Goal: Browse casually

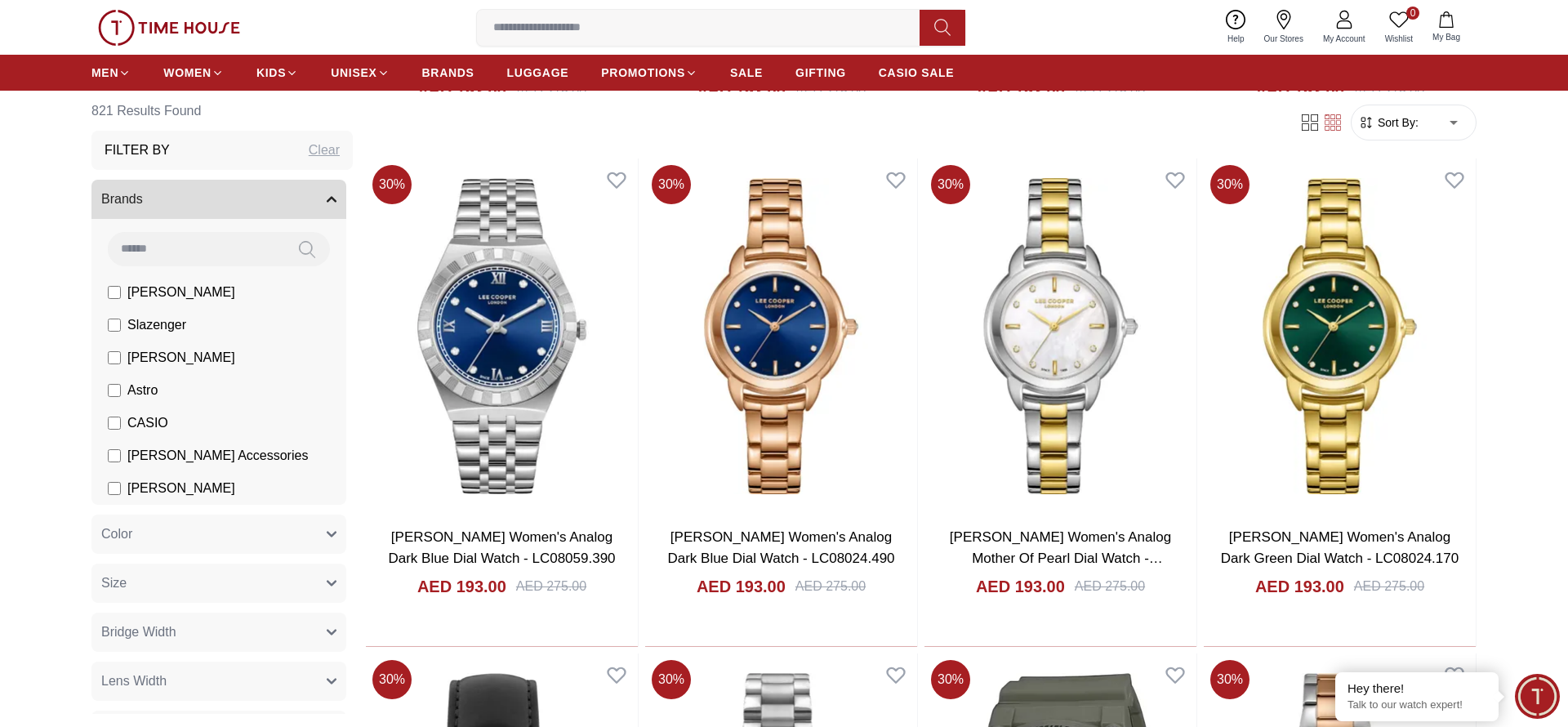
scroll to position [2734, 0]
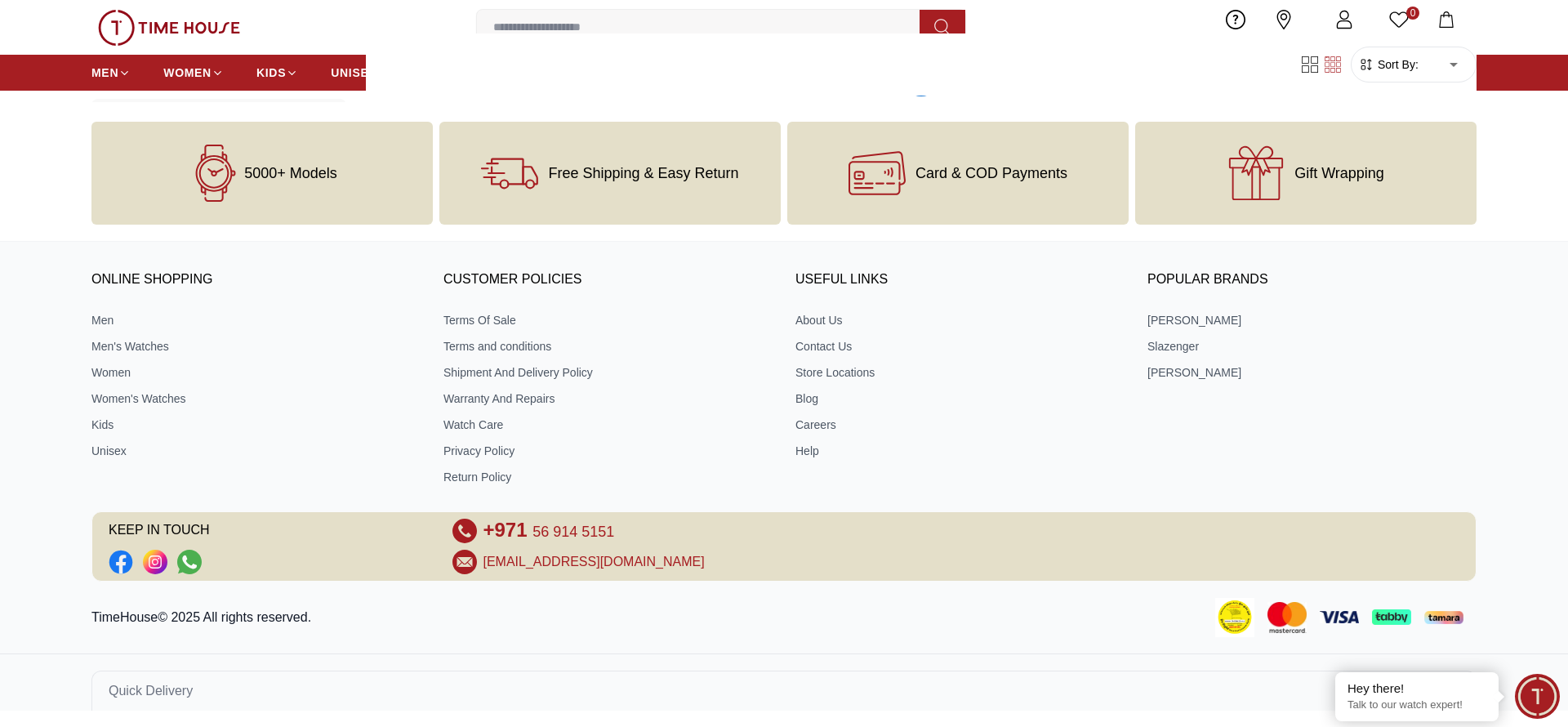
scroll to position [5267, 0]
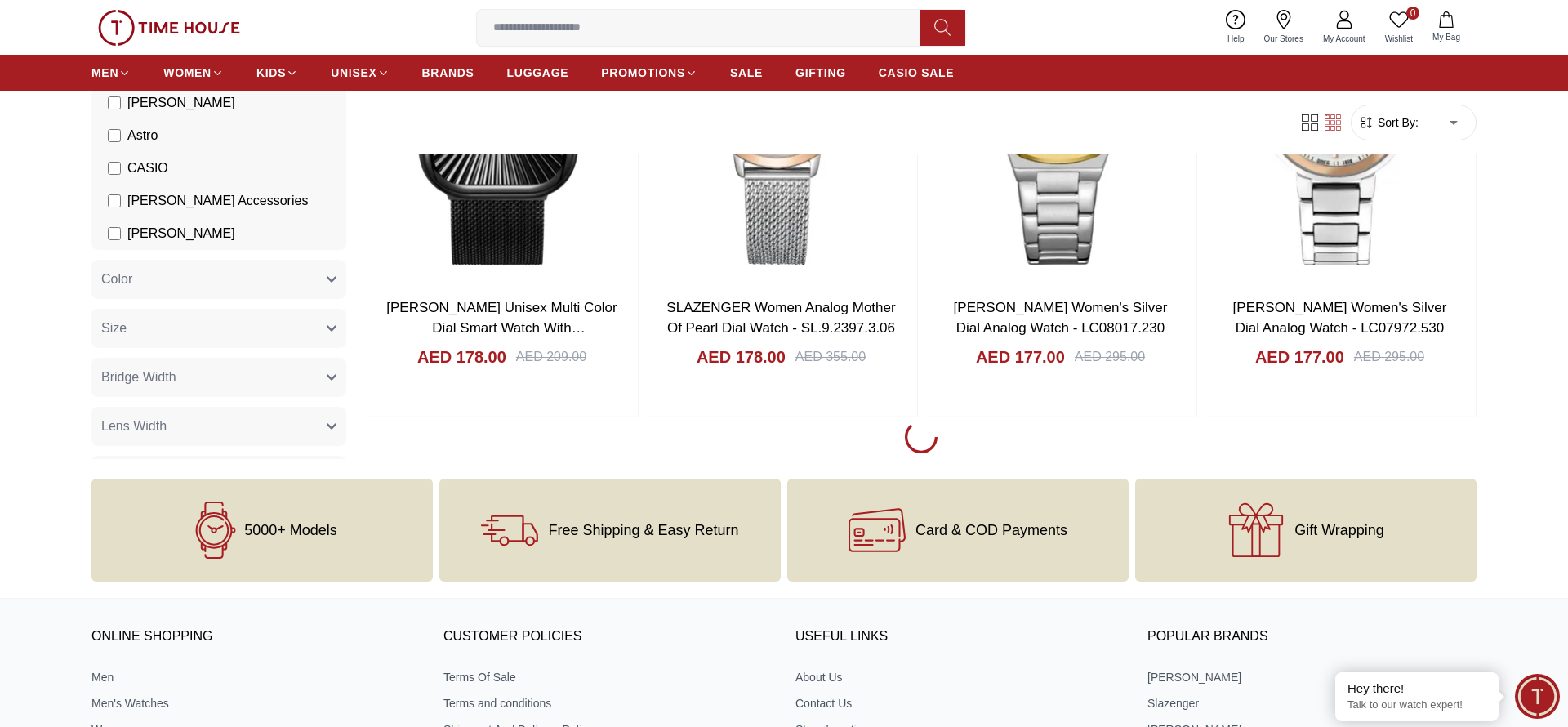
scroll to position [10330, 0]
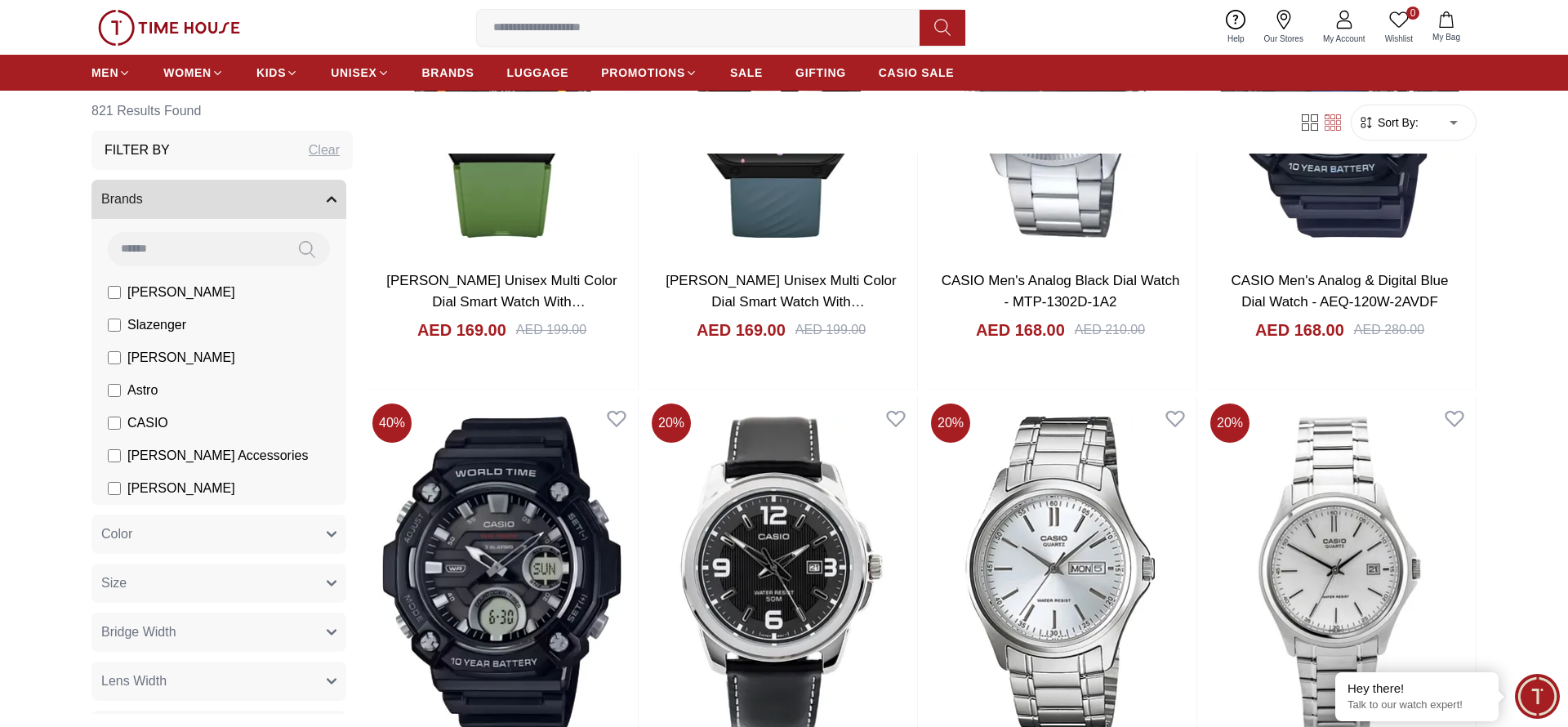
scroll to position [15399, 0]
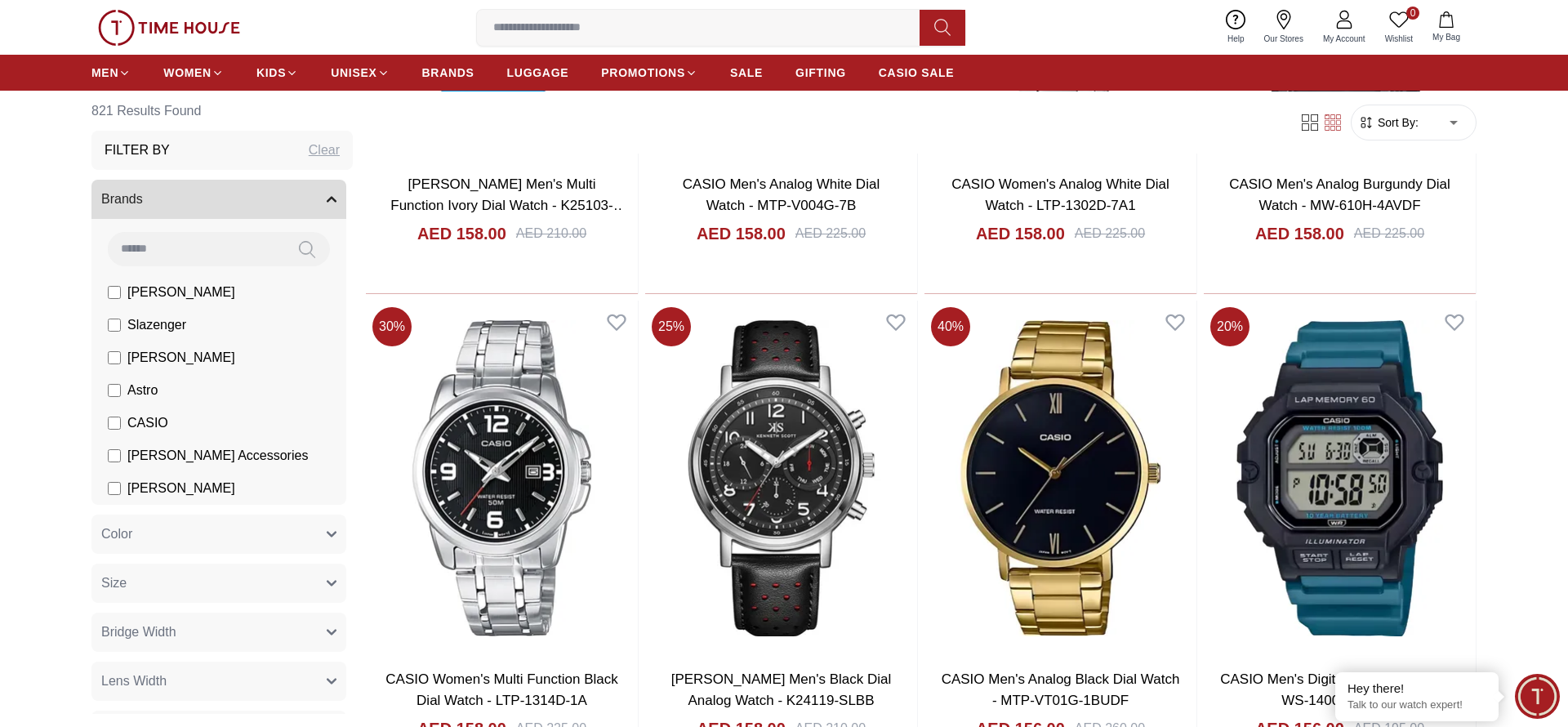
scroll to position [20466, 0]
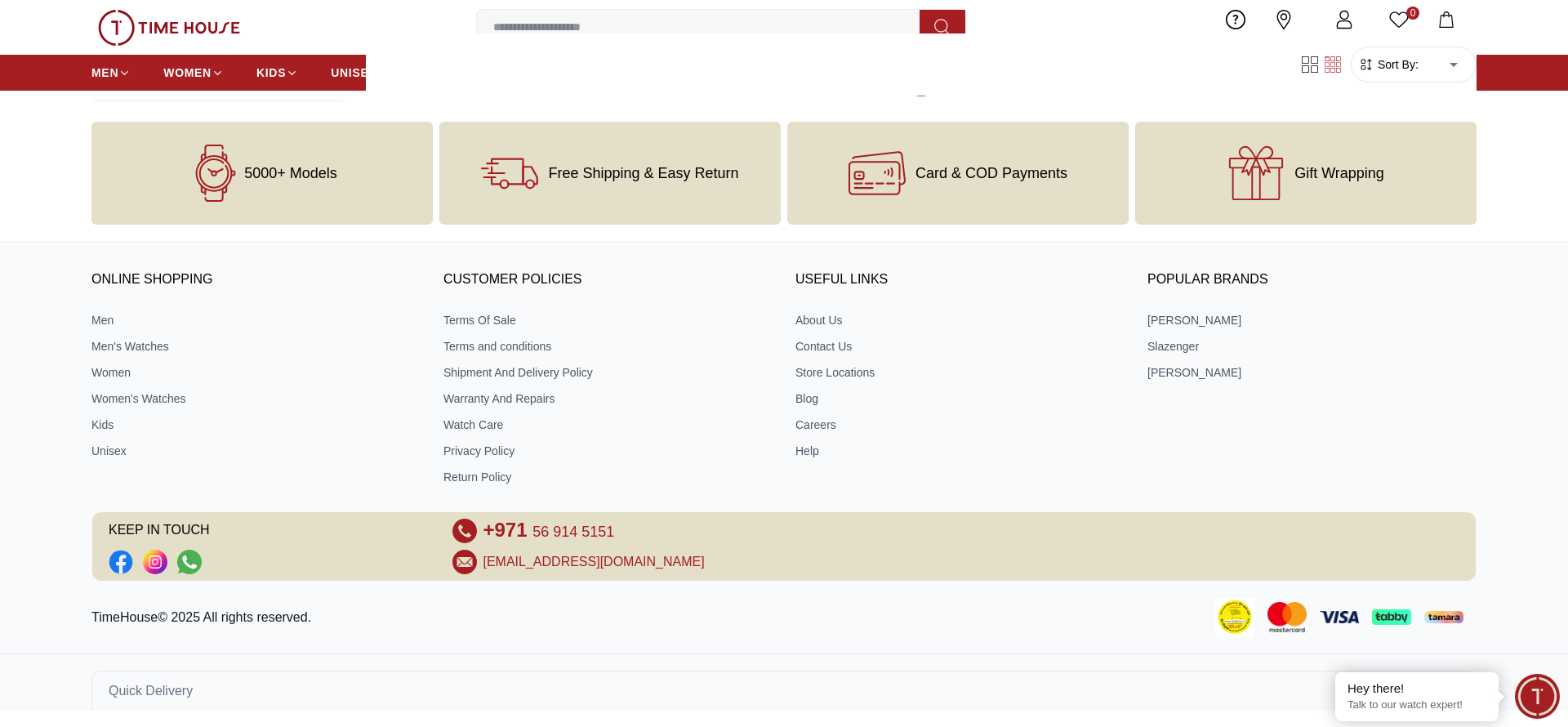
scroll to position [25532, 0]
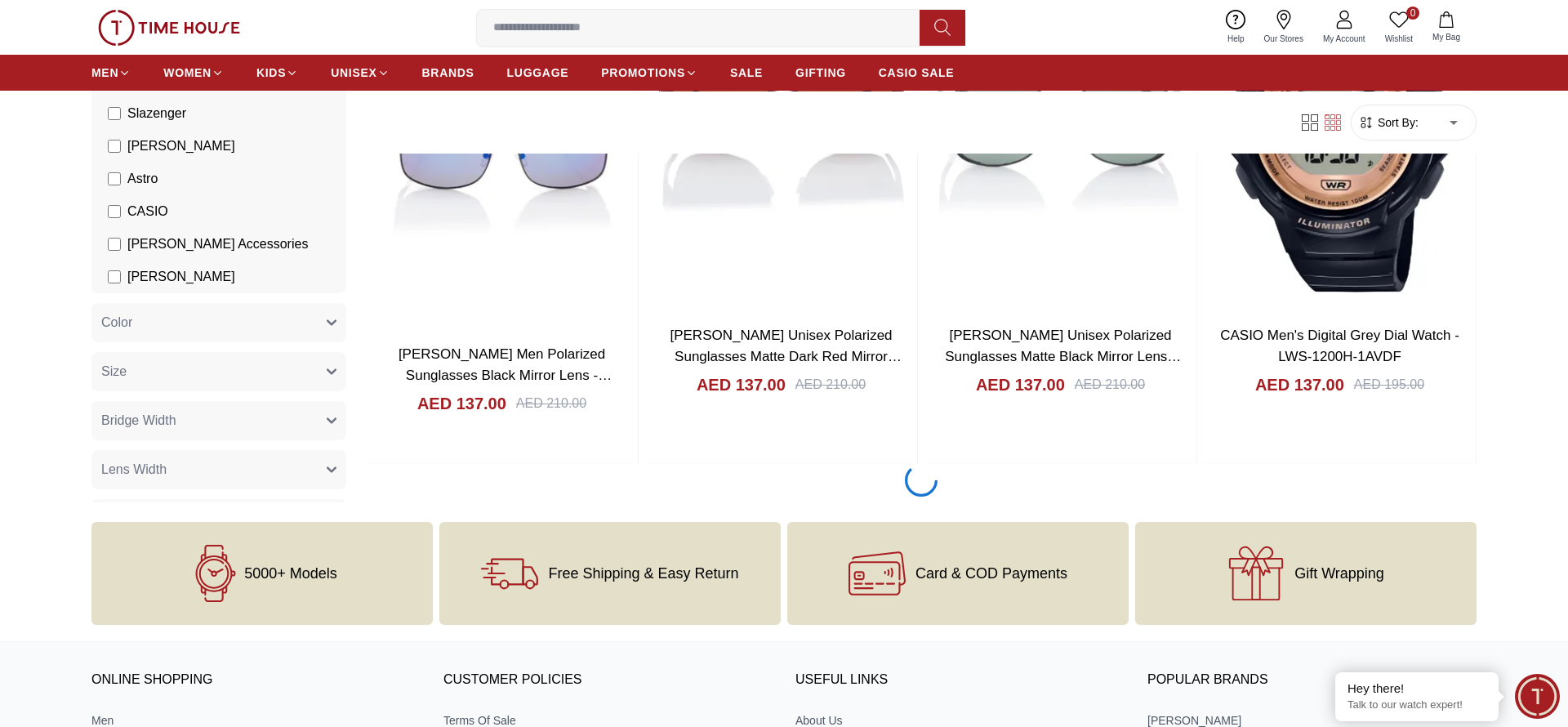
scroll to position [33131, 0]
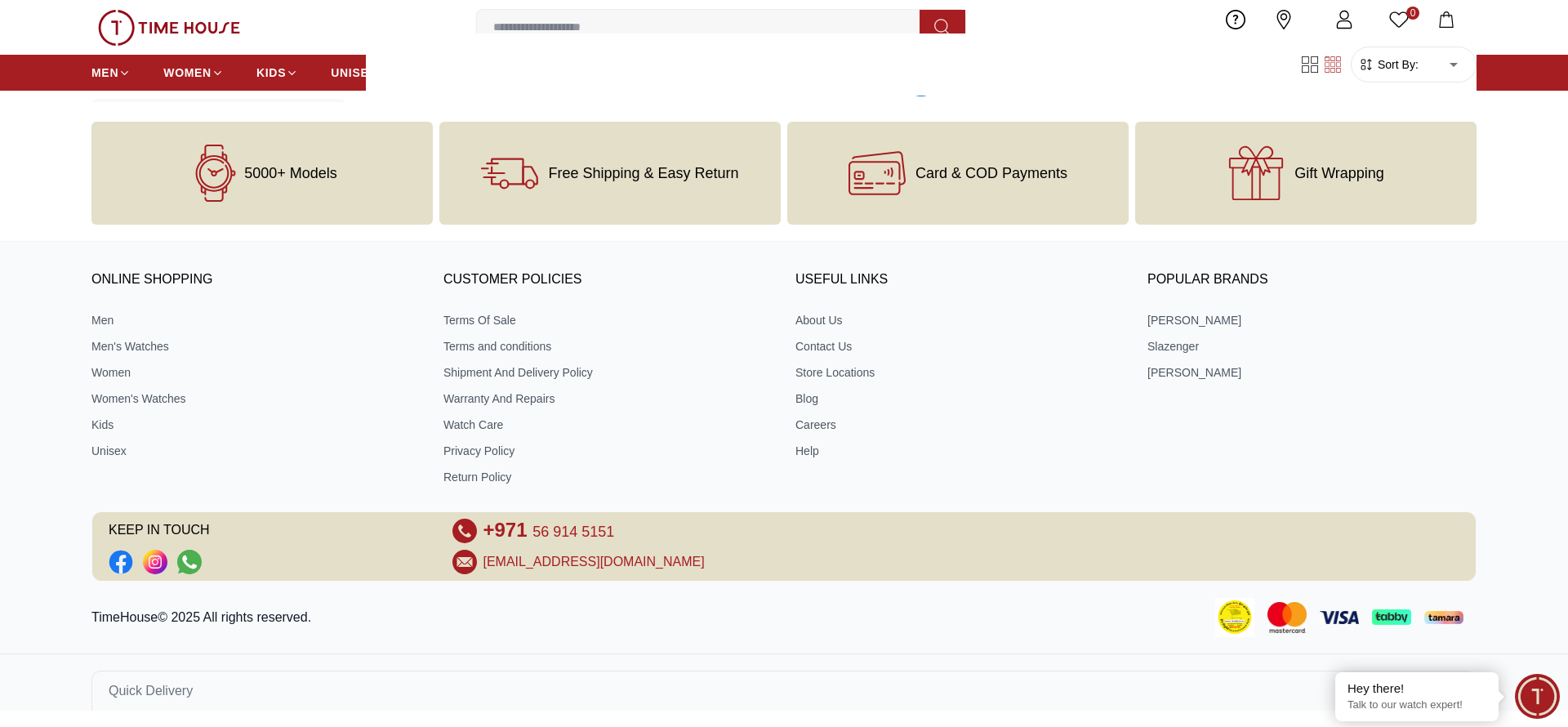
scroll to position [35665, 0]
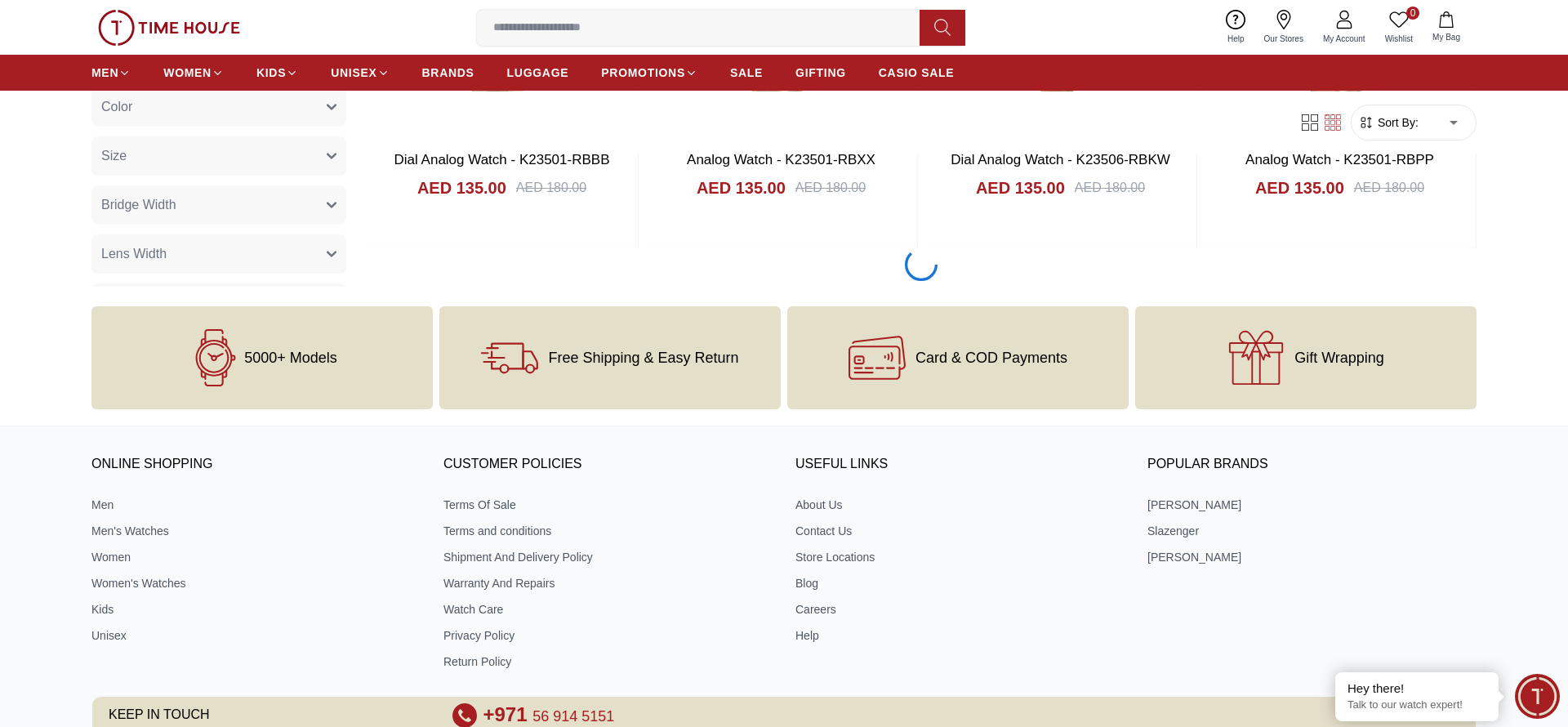
scroll to position [38198, 0]
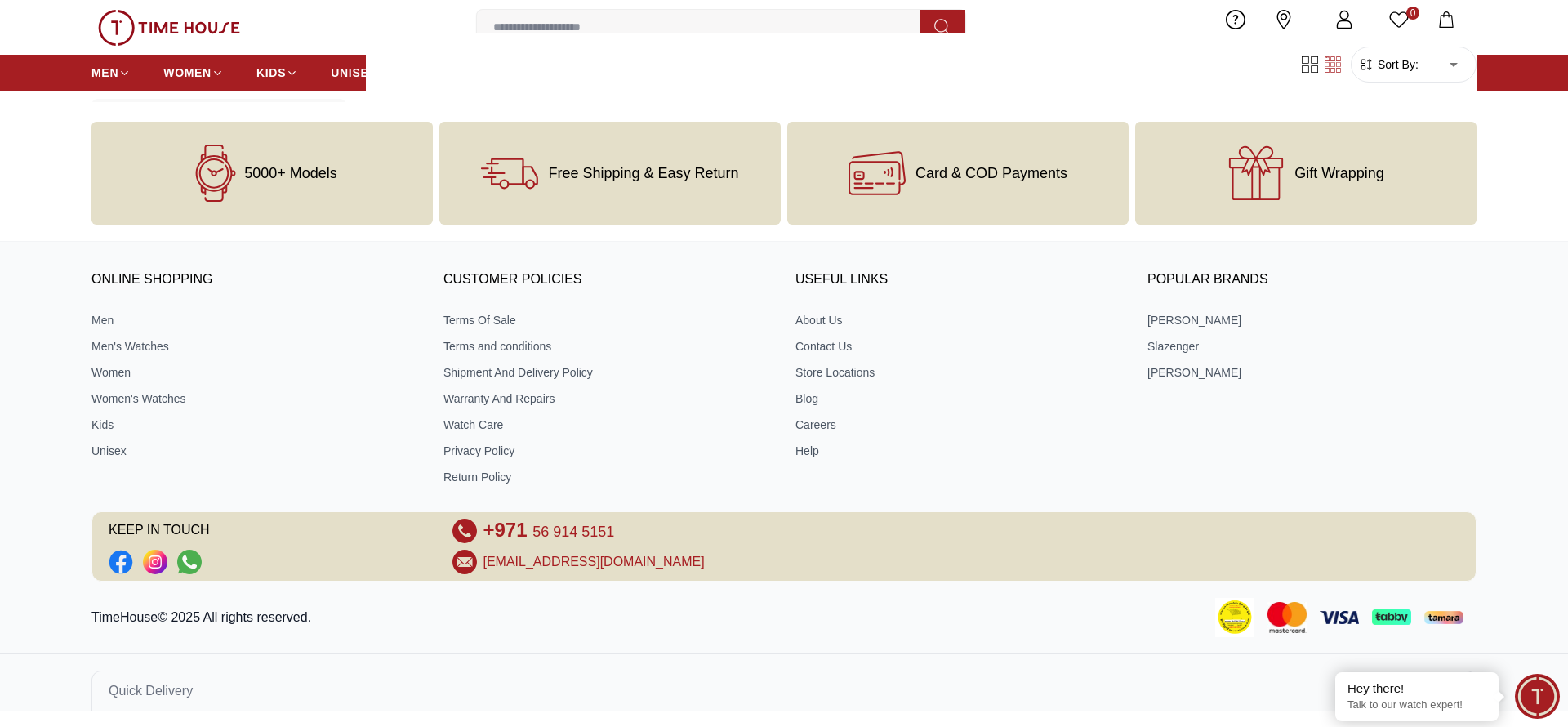
scroll to position [40731, 0]
